Goal: Information Seeking & Learning: Learn about a topic

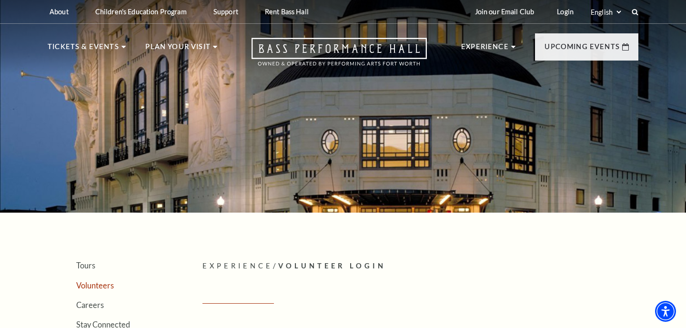
click at [101, 282] on link "Volunteers" at bounding box center [95, 285] width 38 height 9
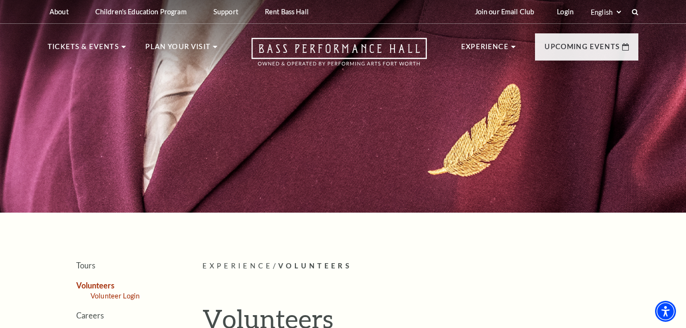
click at [120, 295] on link "Volunteer Login" at bounding box center [115, 296] width 49 height 8
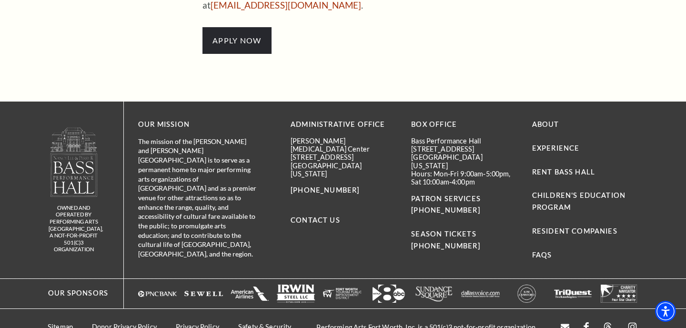
scroll to position [911, 0]
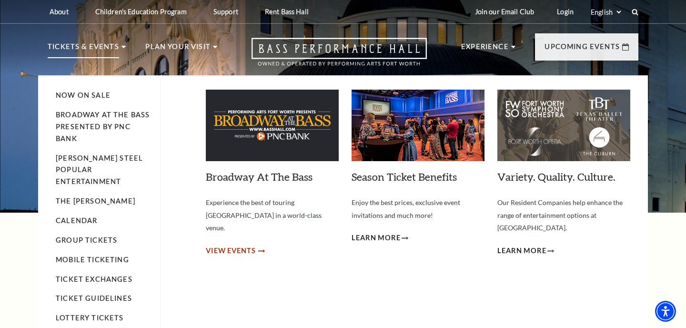
click at [237, 245] on span "View Events" at bounding box center [231, 251] width 50 height 12
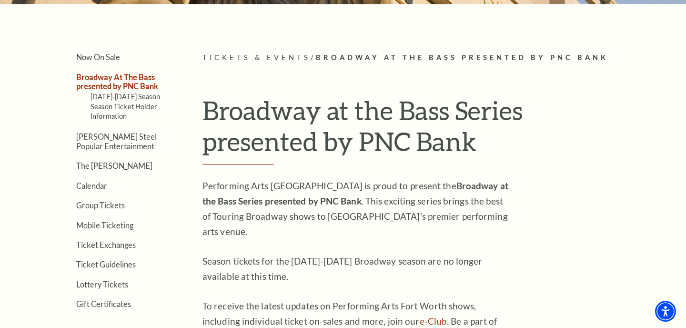
scroll to position [206, 0]
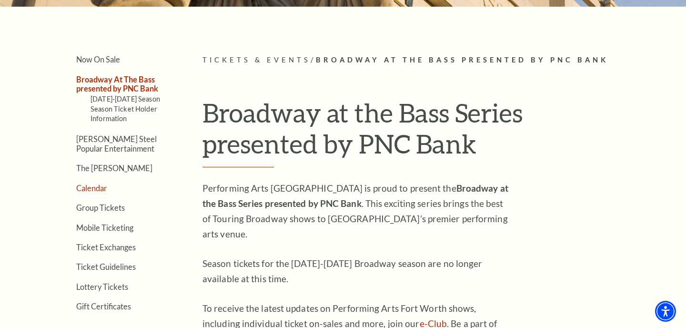
click at [96, 190] on link "Calendar" at bounding box center [91, 187] width 31 height 9
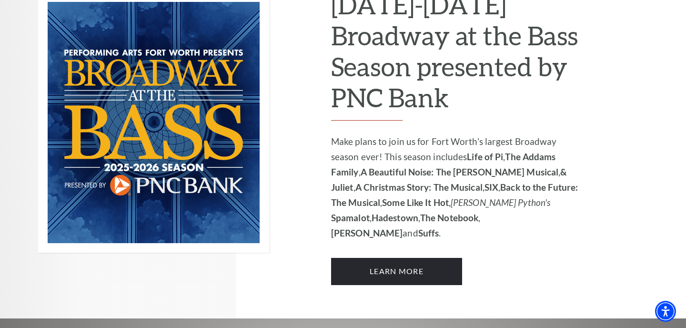
scroll to position [676, 0]
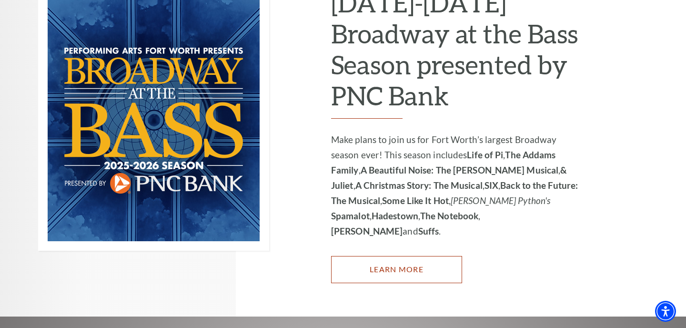
click at [369, 256] on link "Learn More" at bounding box center [396, 269] width 131 height 27
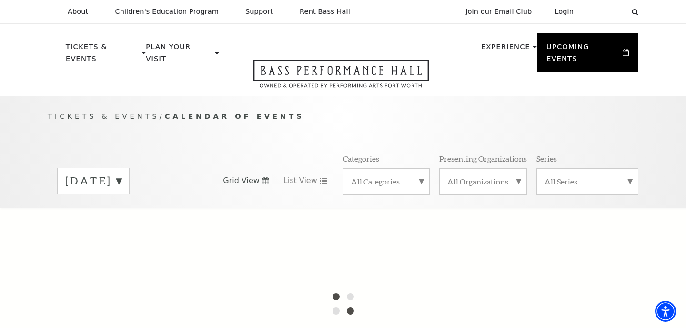
click at [121, 173] on label "September 2025" at bounding box center [93, 180] width 56 height 15
click at [121, 191] on label "October 2025" at bounding box center [93, 201] width 56 height 20
click at [121, 173] on label "September 2025" at bounding box center [93, 180] width 56 height 15
drag, startPoint x: 130, startPoint y: 188, endPoint x: 135, endPoint y: 187, distance: 4.9
click at [121, 191] on label "October 2025" at bounding box center [93, 201] width 56 height 20
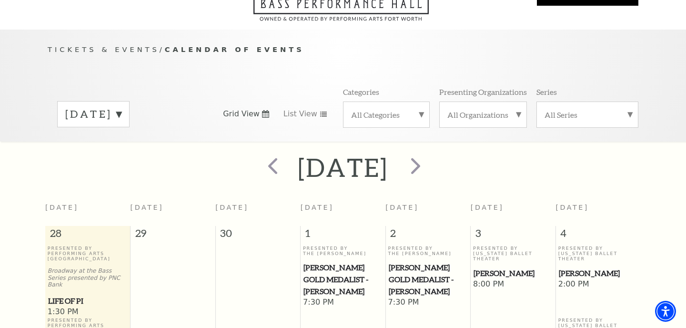
scroll to position [84, 0]
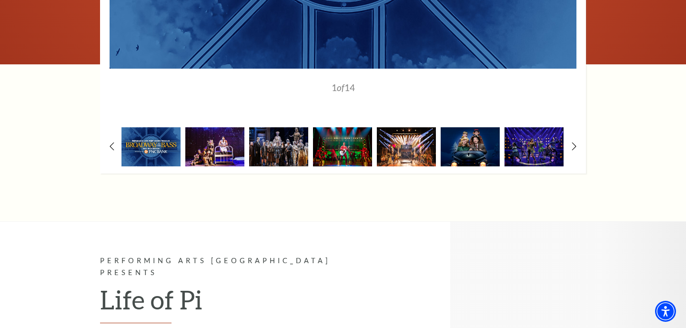
scroll to position [836, 0]
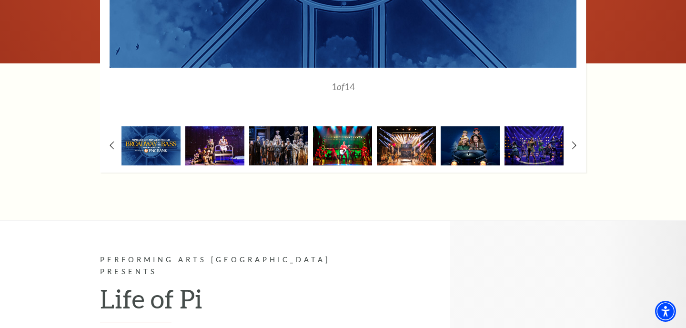
click at [350, 146] on img at bounding box center [342, 145] width 59 height 39
